Goal: Information Seeking & Learning: Understand process/instructions

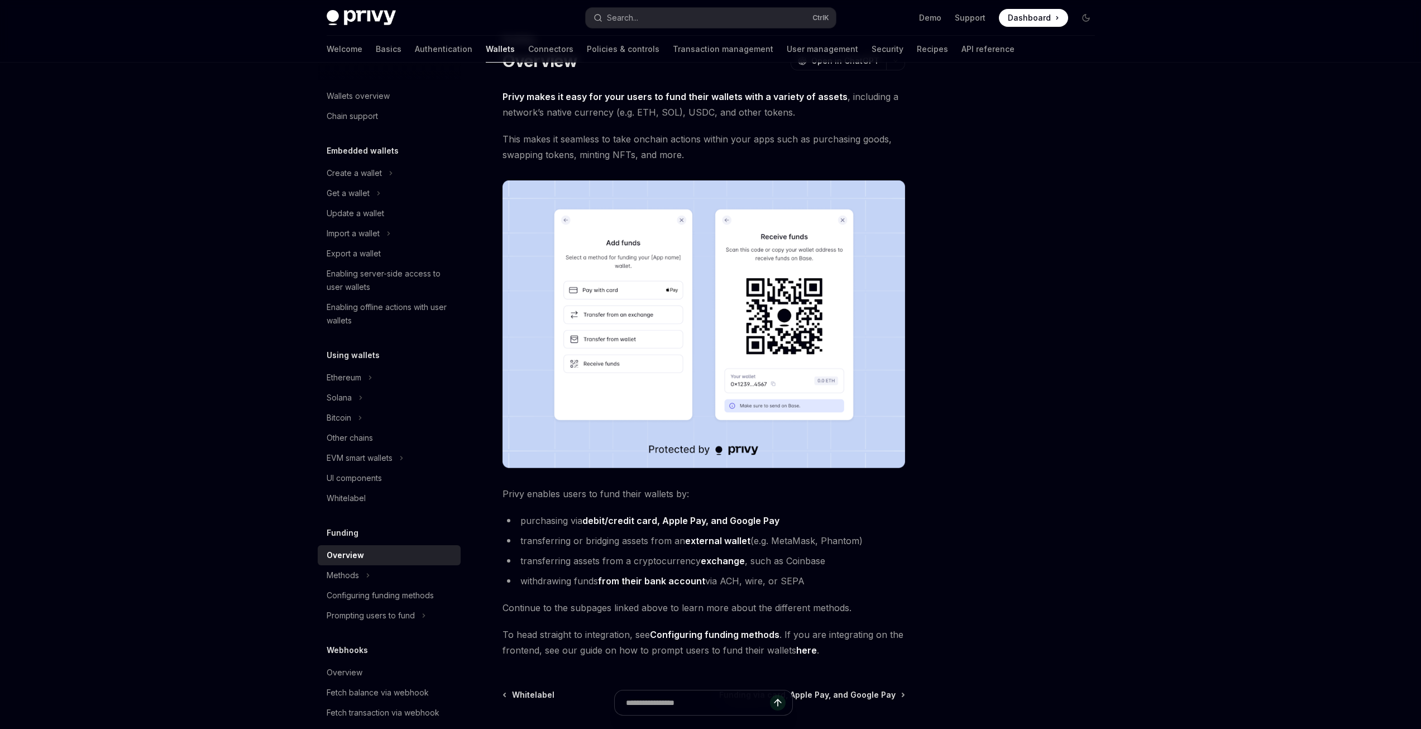
scroll to position [161, 0]
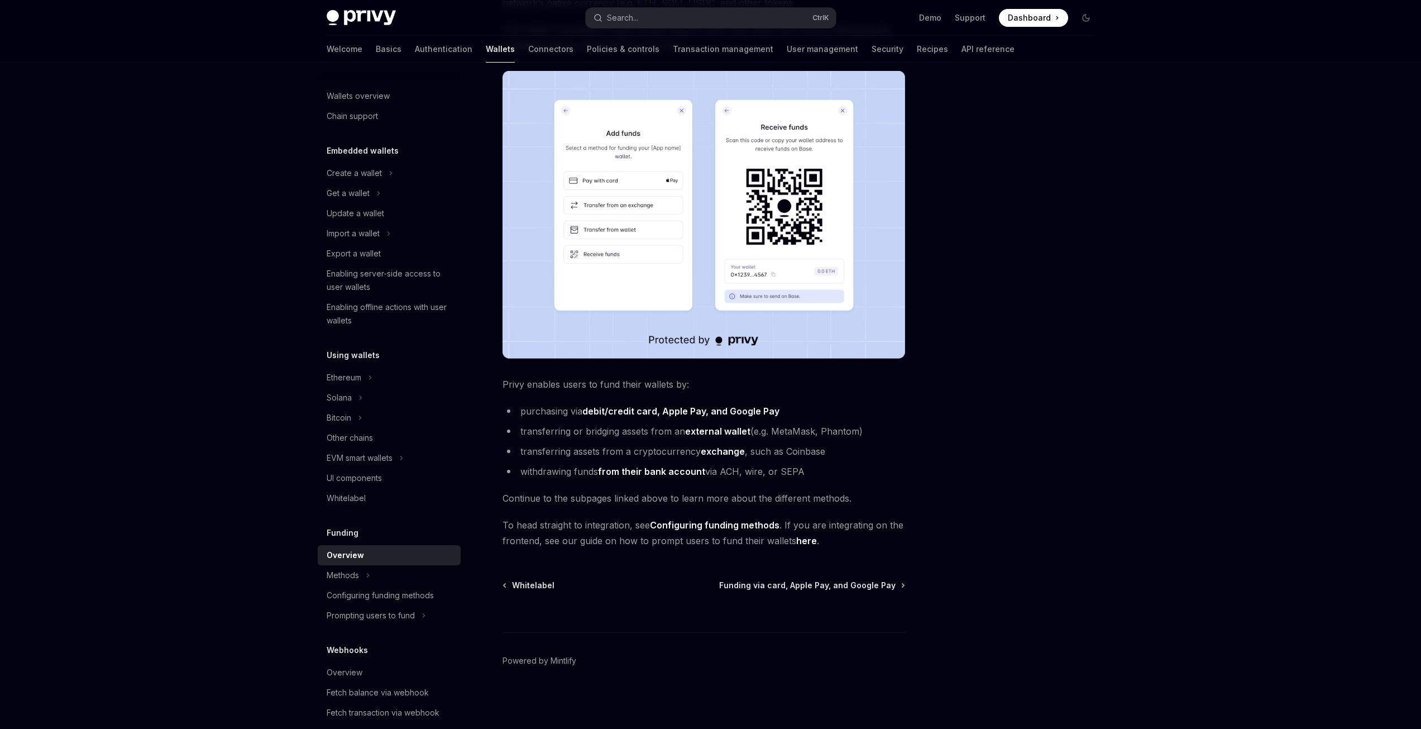
click at [1030, 21] on span "Dashboard" at bounding box center [1029, 17] width 43 height 11
click at [746, 470] on li "withdrawing funds from their bank account via ACH, wire, or SEPA" at bounding box center [704, 472] width 403 height 16
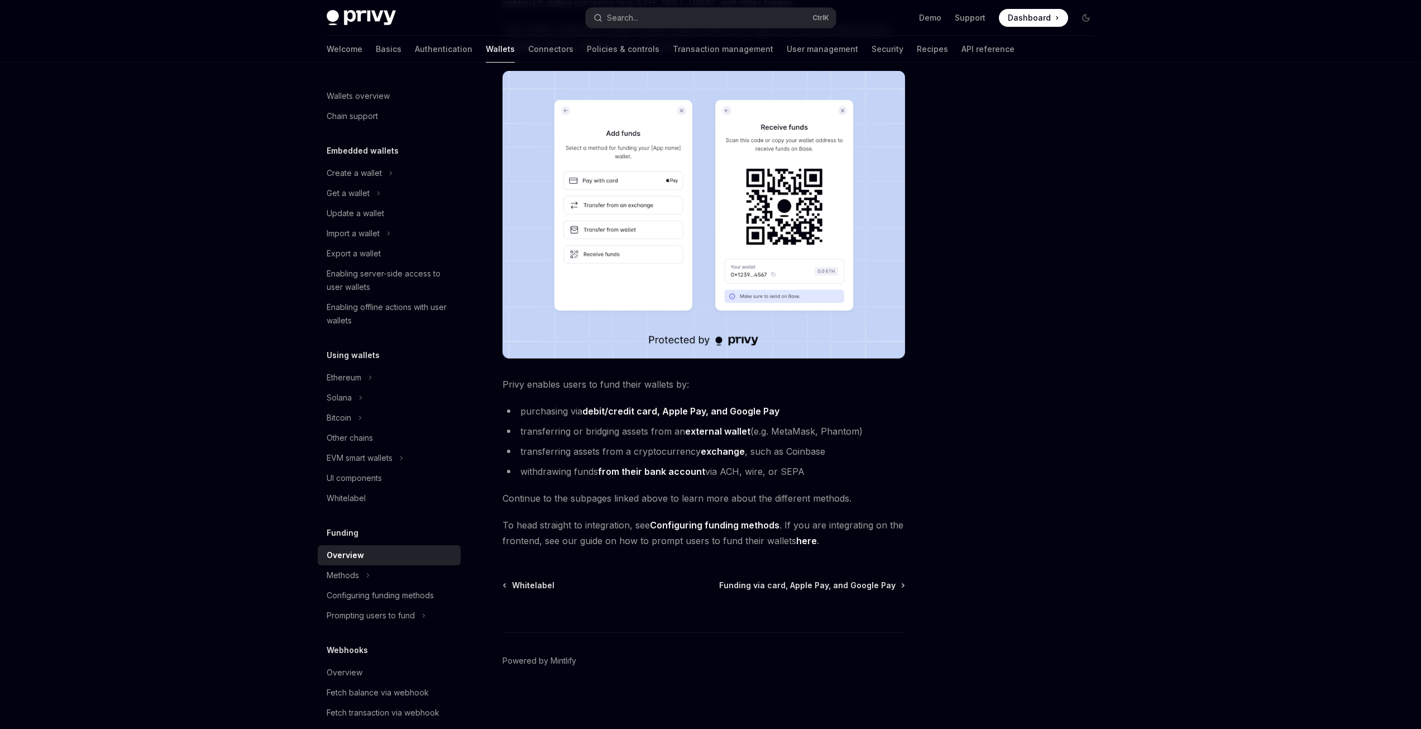
click at [868, 455] on li "transferring assets from a cryptocurrency exchange , such as Coinbase" at bounding box center [704, 451] width 403 height 16
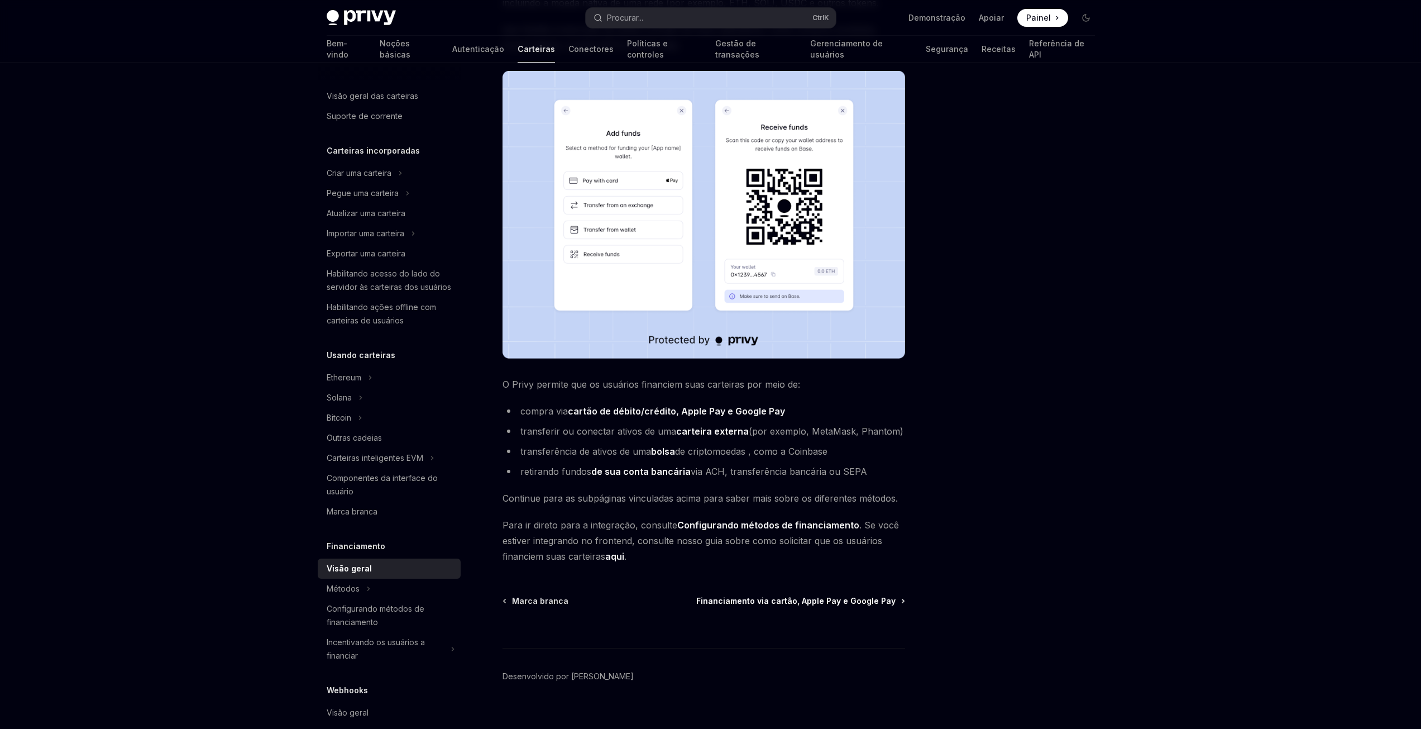
click at [838, 605] on font "Financiamento via cartão, Apple Pay e Google Pay" at bounding box center [795, 600] width 199 height 9
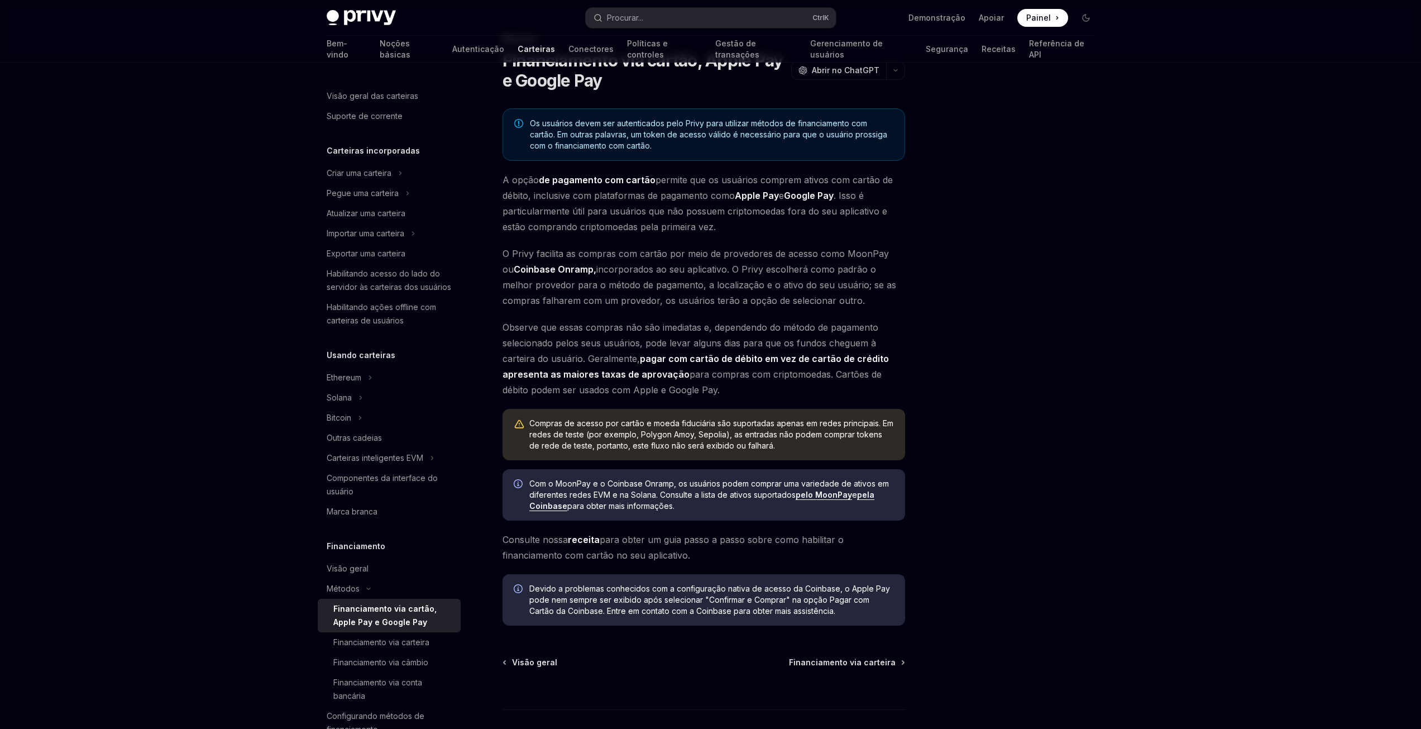
scroll to position [55, 0]
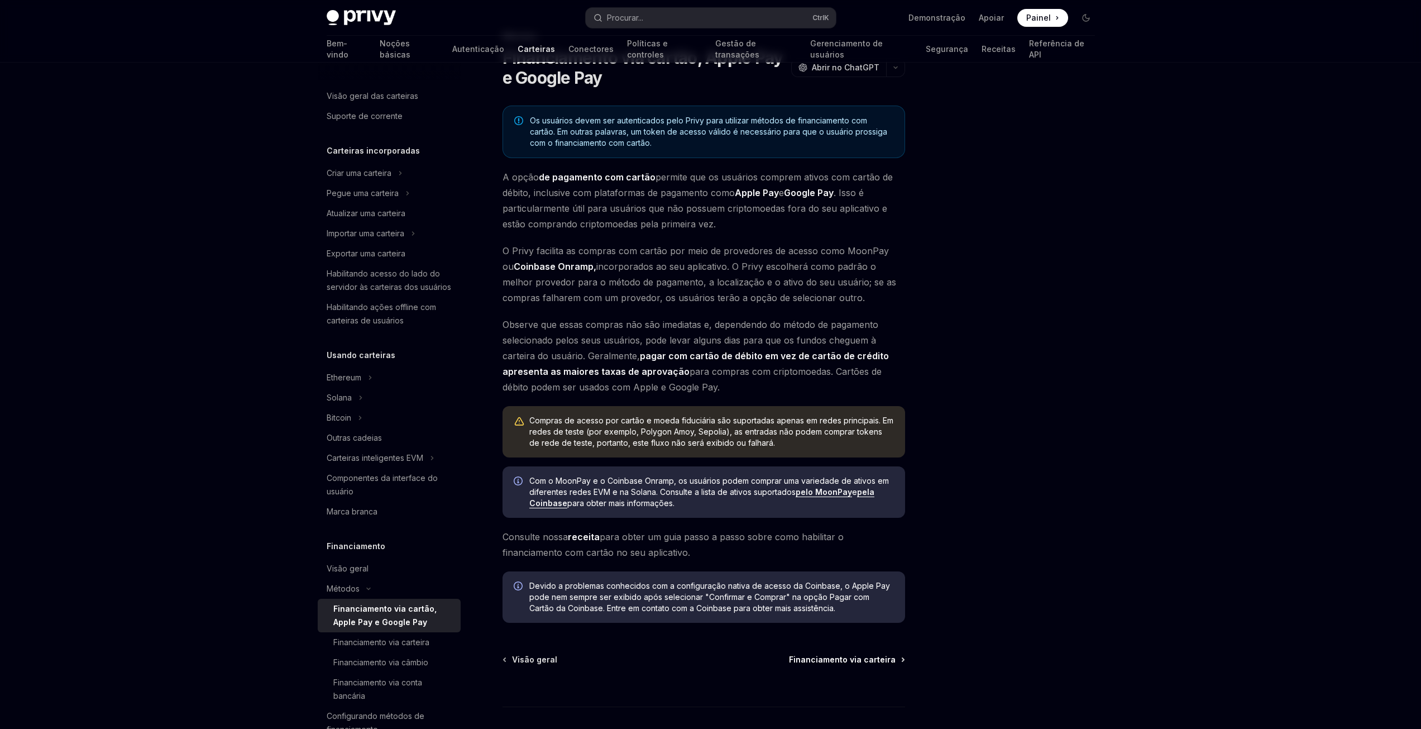
click at [829, 657] on font "Financiamento via carteira" at bounding box center [842, 659] width 107 height 9
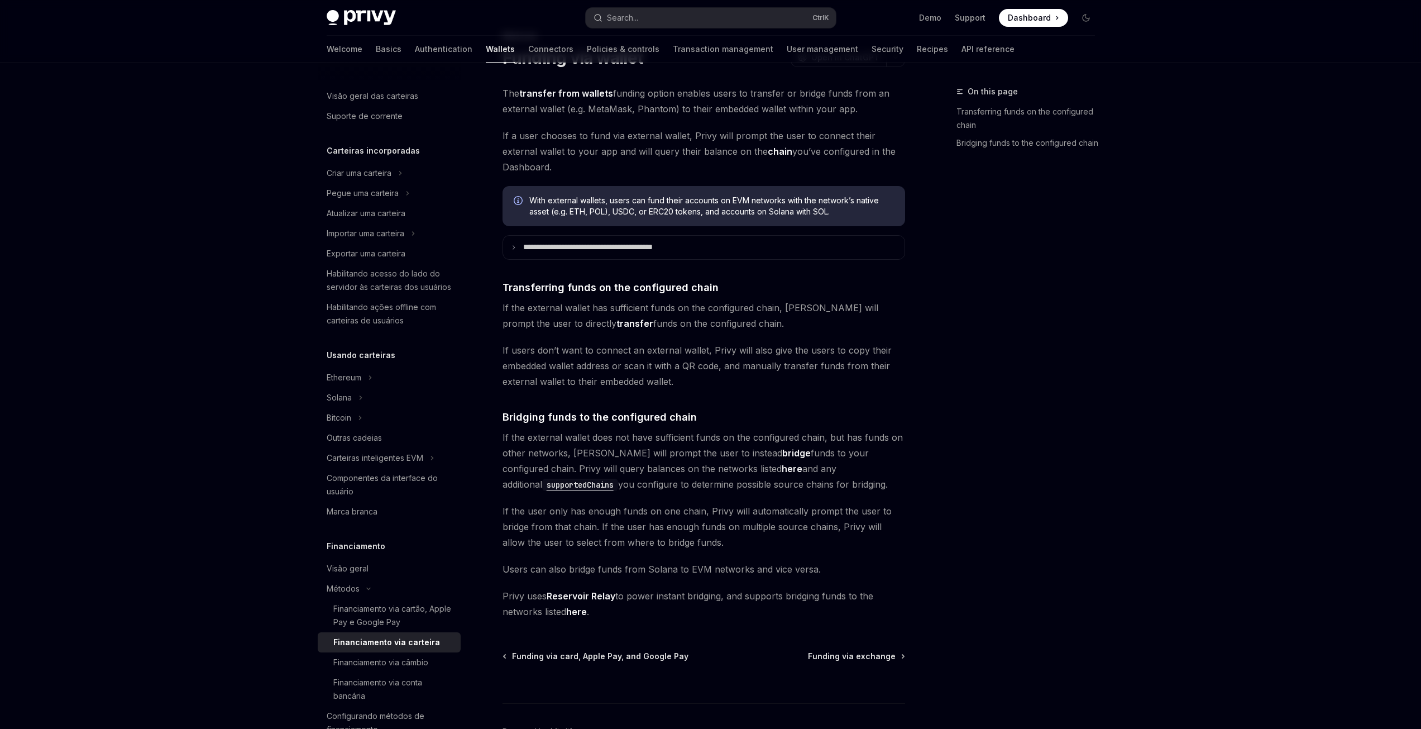
type textarea "*"
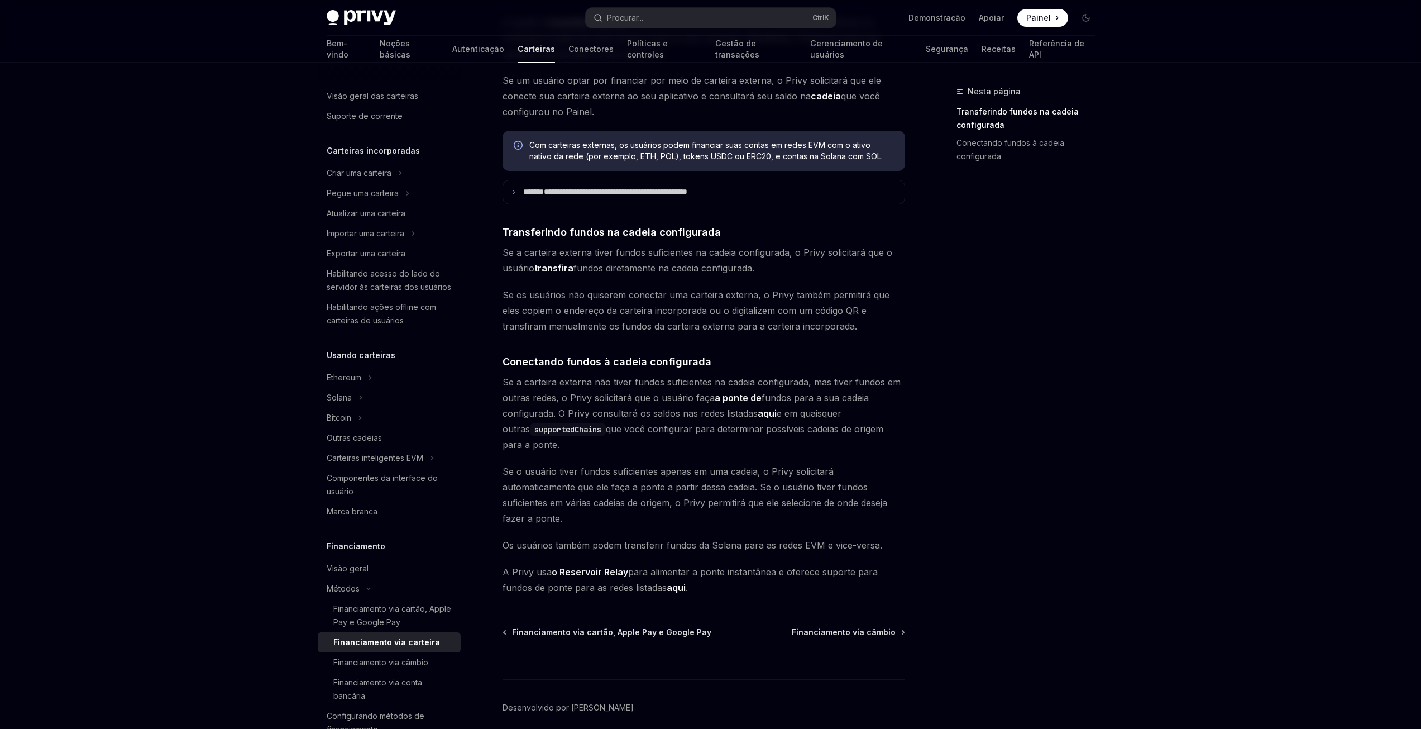
scroll to position [128, 0]
